Goal: Transaction & Acquisition: Purchase product/service

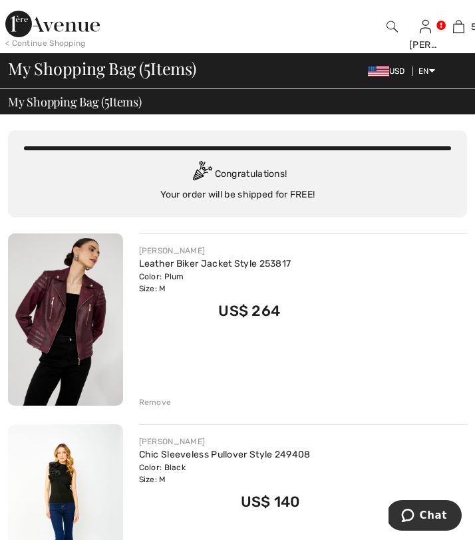
click at [43, 19] on img at bounding box center [52, 24] width 94 height 27
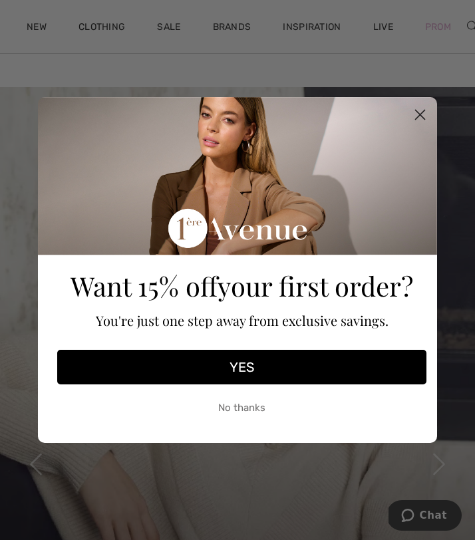
click at [427, 107] on circle "Close dialog" at bounding box center [420, 115] width 22 height 22
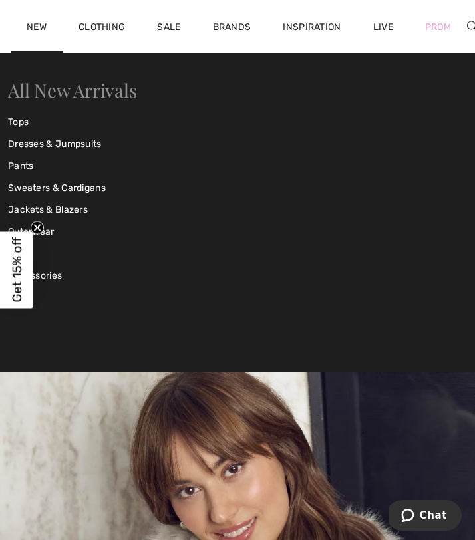
click at [60, 94] on link "All New Arrivals" at bounding box center [72, 90] width 128 height 25
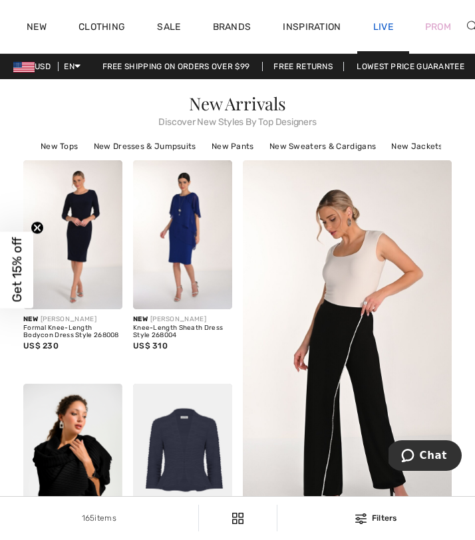
click at [386, 23] on link "Live" at bounding box center [383, 27] width 20 height 14
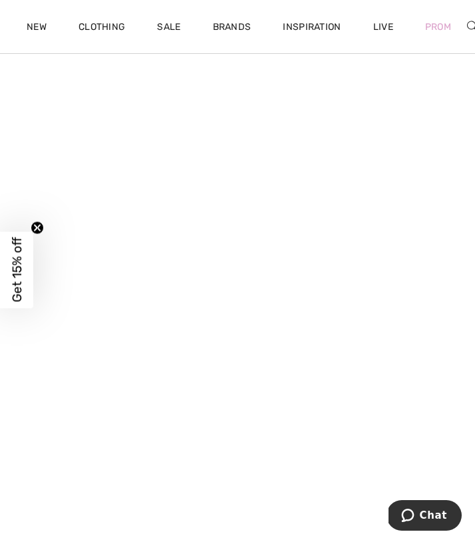
scroll to position [870, 0]
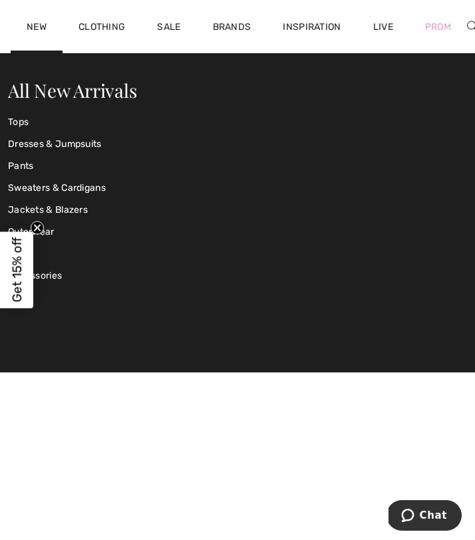
click at [23, 26] on div "New" at bounding box center [37, 26] width 52 height 53
click at [50, 88] on link "All New Arrivals" at bounding box center [72, 90] width 128 height 25
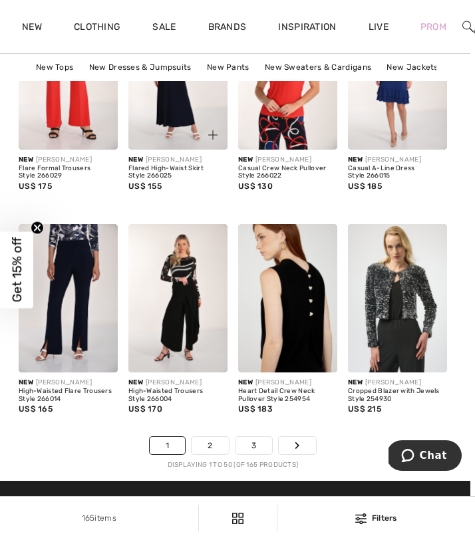
scroll to position [3476, 5]
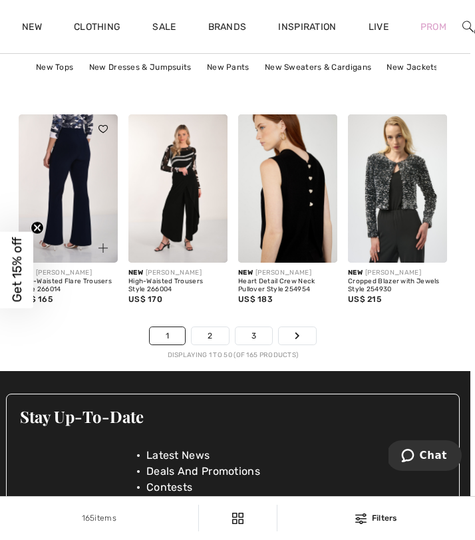
click at [74, 183] on img at bounding box center [68, 188] width 99 height 149
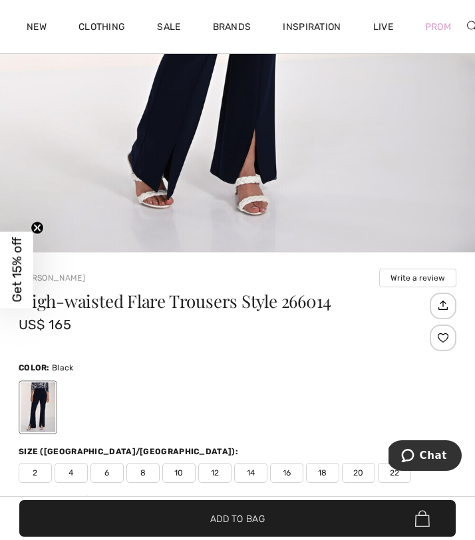
scroll to position [414, 0]
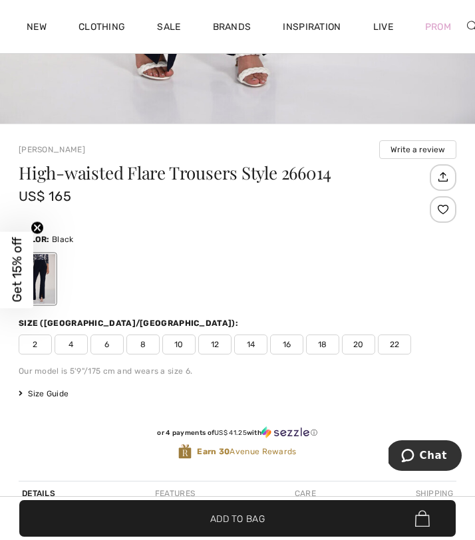
click at [142, 340] on span "8" at bounding box center [142, 344] width 33 height 20
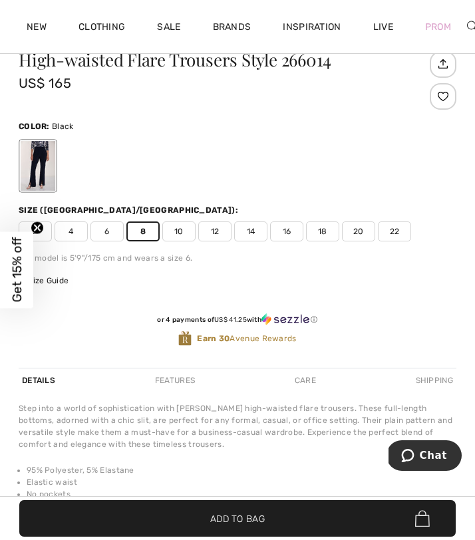
scroll to position [529, 0]
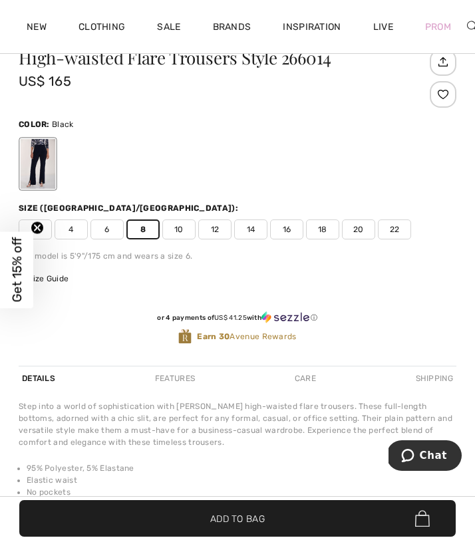
click at [212, 511] on span "Add to Bag" at bounding box center [237, 518] width 55 height 14
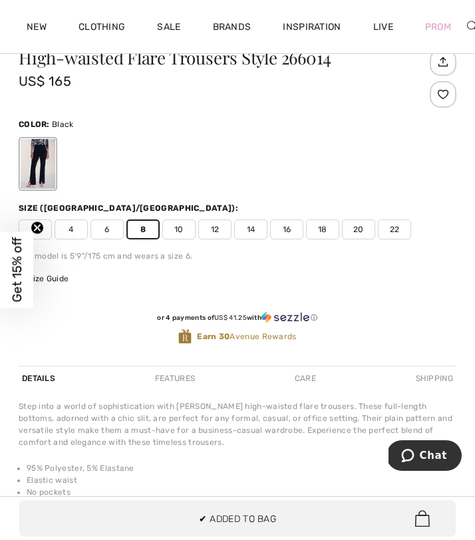
scroll to position [0, 0]
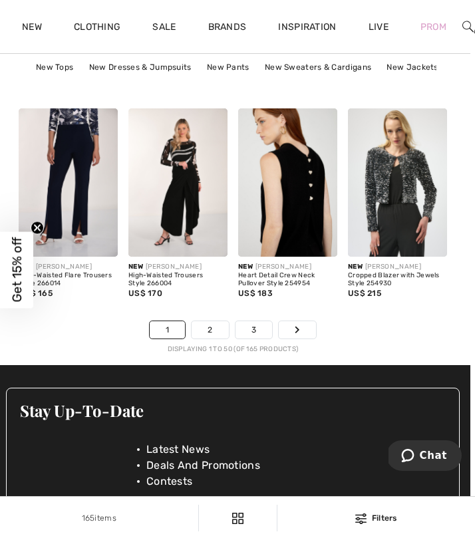
click at [208, 338] on li "2" at bounding box center [210, 329] width 38 height 19
click at [207, 330] on link "2" at bounding box center [209, 329] width 37 height 17
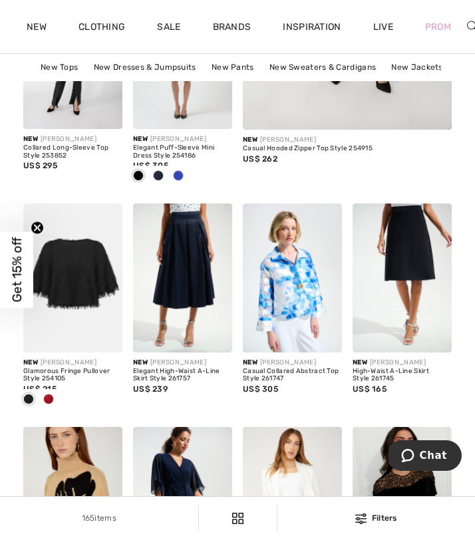
scroll to position [433, 0]
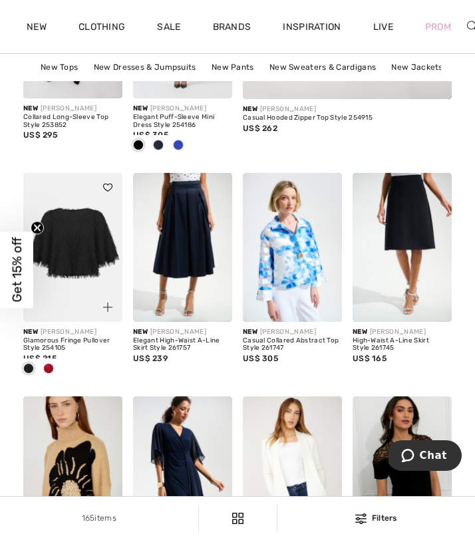
click at [47, 370] on span at bounding box center [48, 368] width 11 height 11
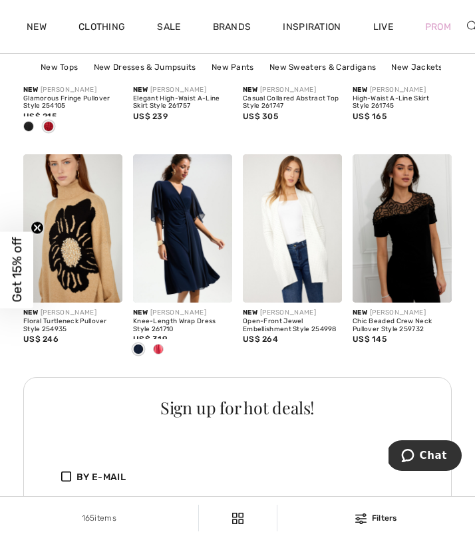
scroll to position [677, 0]
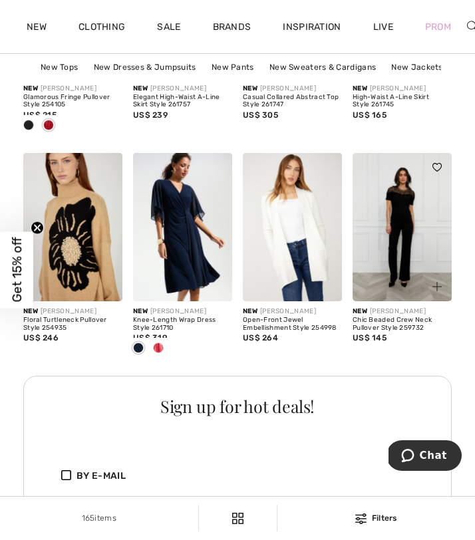
click at [395, 227] on img at bounding box center [401, 227] width 99 height 149
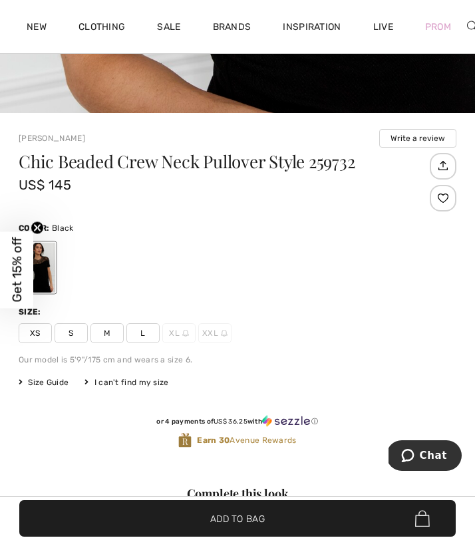
scroll to position [529, 0]
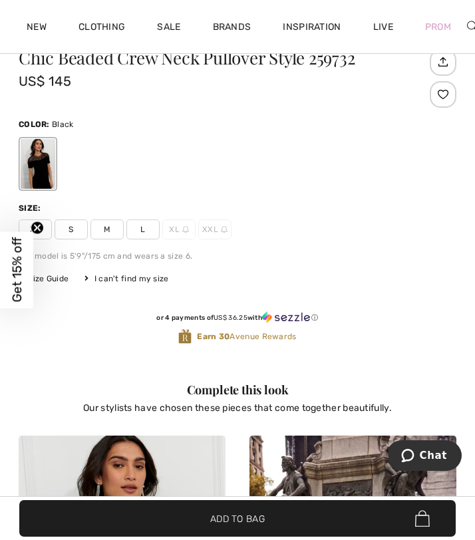
click at [113, 223] on span "M" at bounding box center [106, 229] width 33 height 20
click at [155, 513] on span "✔ Added to Bag Add to Bag" at bounding box center [237, 518] width 436 height 37
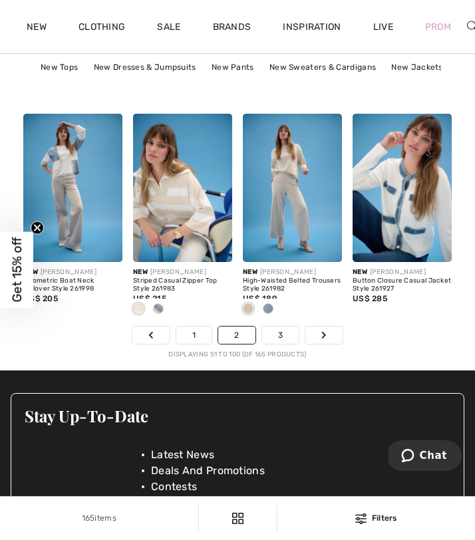
scroll to position [3478, 0]
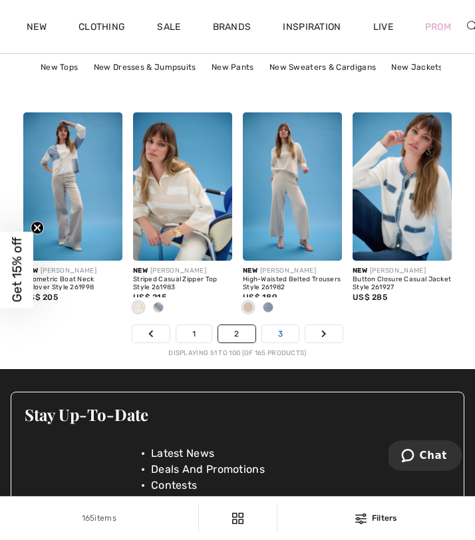
click at [273, 337] on link "3" at bounding box center [280, 333] width 37 height 17
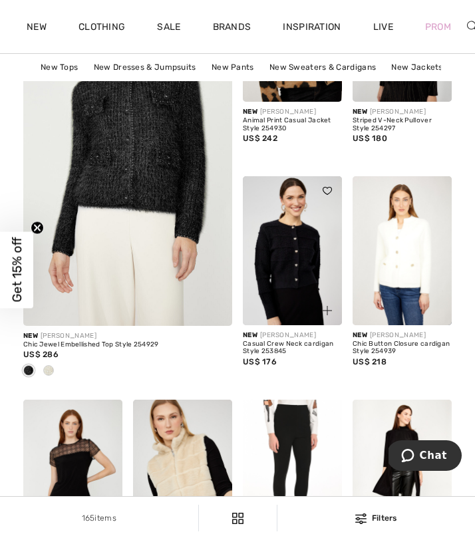
scroll to position [2209, 0]
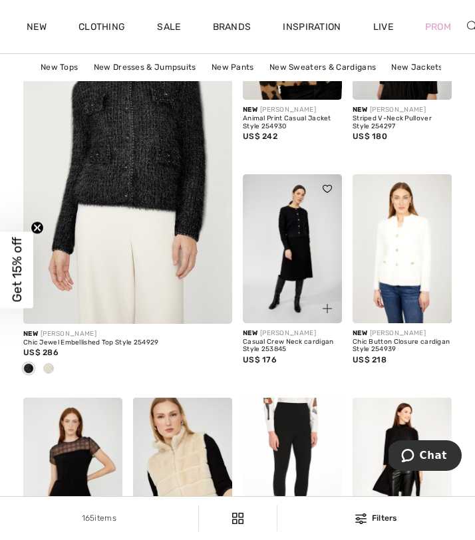
click at [288, 269] on img at bounding box center [292, 248] width 99 height 149
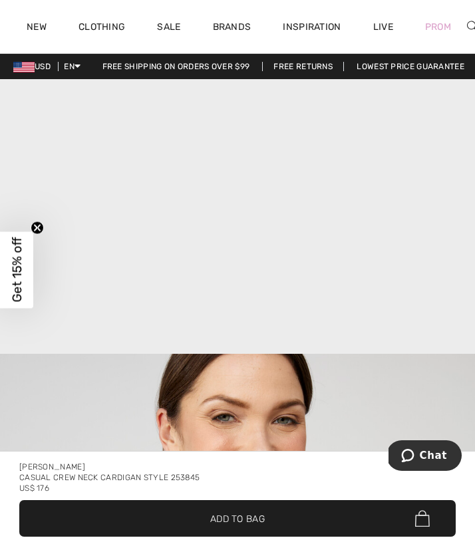
scroll to position [1998, 0]
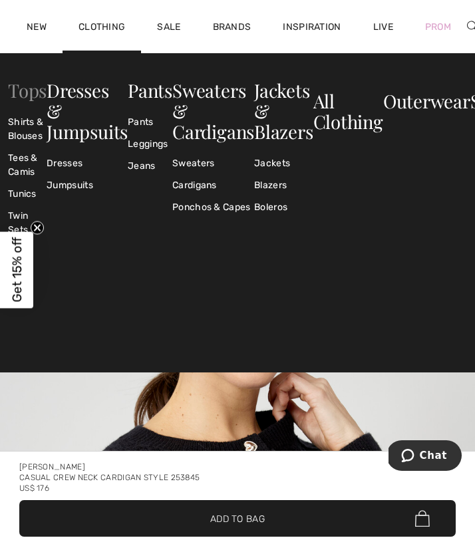
click at [29, 90] on link "Tops" at bounding box center [27, 90] width 39 height 25
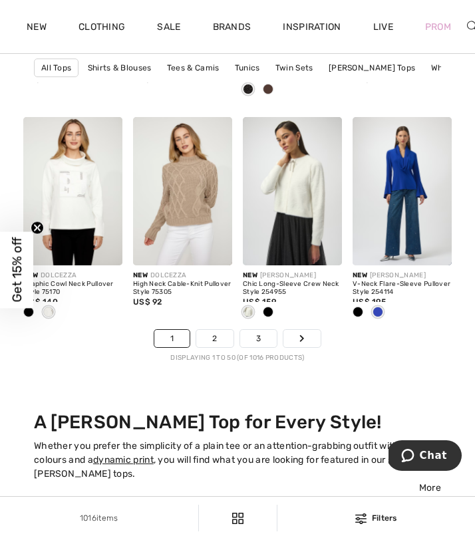
scroll to position [3480, 0]
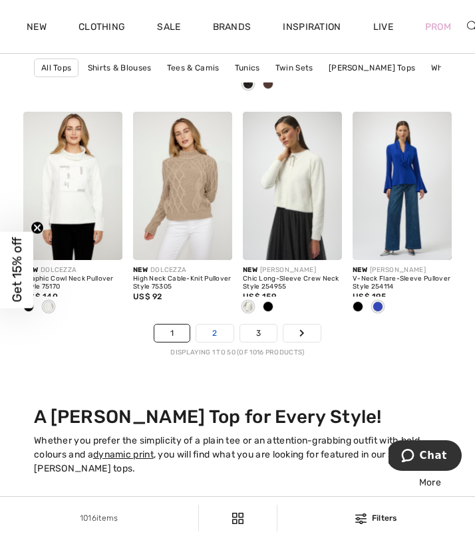
click at [211, 335] on link "2" at bounding box center [214, 332] width 37 height 17
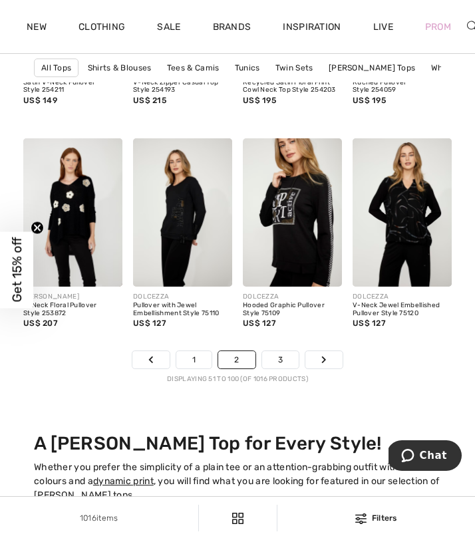
scroll to position [3455, 0]
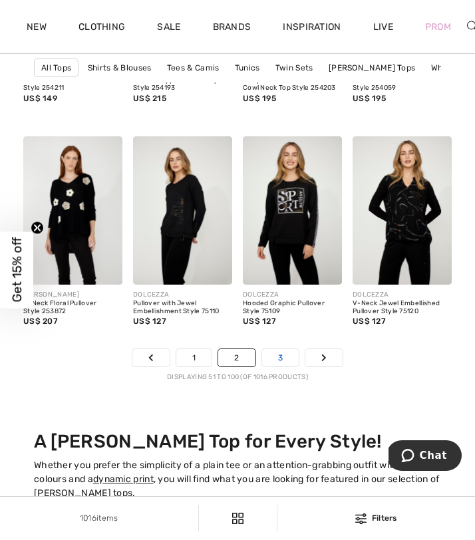
click at [273, 359] on link "3" at bounding box center [280, 357] width 37 height 17
